Goal: Use online tool/utility: Utilize a website feature to perform a specific function

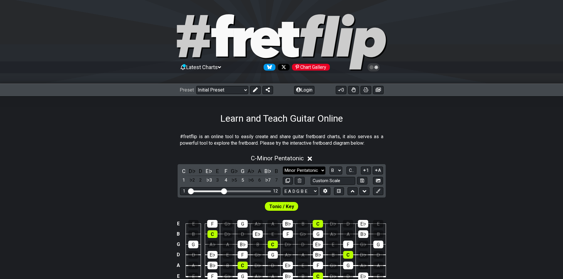
click at [308, 172] on select "Minor Pentatonic Click to edit Minor Pentatonic Major Pentatonic Minor Blues Ma…" at bounding box center [304, 171] width 43 height 8
click at [309, 170] on select "Minor Pentatonic Click to edit Minor Pentatonic Major Pentatonic Minor Blues Ma…" at bounding box center [304, 171] width 43 height 8
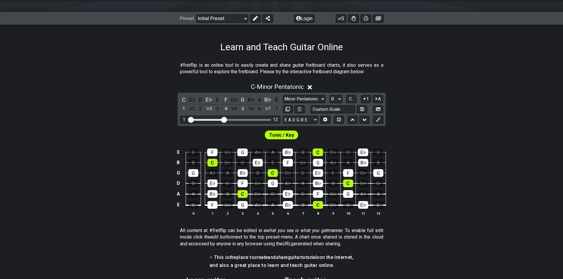
scroll to position [89, 0]
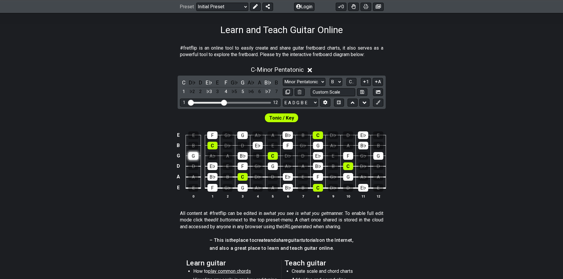
select select "C"
click at [193, 156] on div "G" at bounding box center [193, 156] width 10 height 8
click at [281, 121] on span "Tonic / Key" at bounding box center [281, 118] width 25 height 9
click at [282, 119] on span "Tonic / Key" at bounding box center [281, 118] width 25 height 9
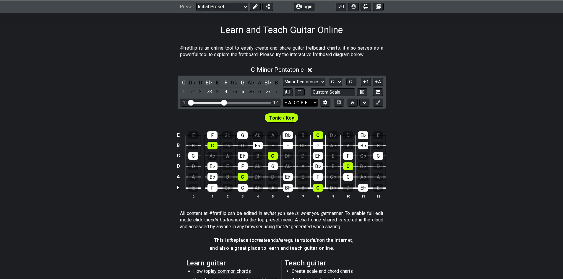
click at [298, 103] on select "E A D G B E E A D G B E E A D G B E B E A D F♯ B A D G C E A D A D G B E E♭ A♭ …" at bounding box center [300, 103] width 35 height 8
click at [311, 82] on select "Minor Pentatonic Click to edit Minor Pentatonic Major Pentatonic Minor Blues Ma…" at bounding box center [304, 82] width 43 height 8
click at [323, 93] on input "text" at bounding box center [332, 92] width 45 height 8
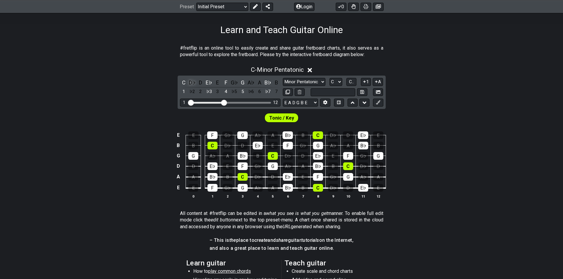
type input "Custom Scale"
click at [191, 81] on div "D♭" at bounding box center [192, 83] width 8 height 8
click at [198, 82] on div "D" at bounding box center [201, 83] width 8 height 8
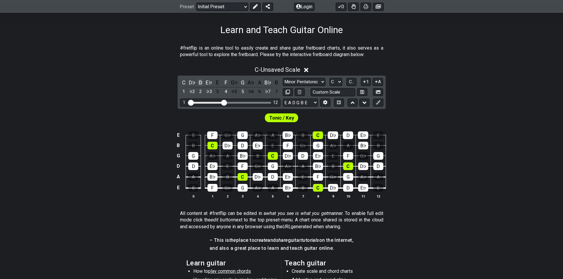
click at [201, 81] on div "D" at bounding box center [201, 83] width 8 height 8
click at [194, 82] on div "D♭" at bounding box center [192, 83] width 8 height 8
